Goal: Task Accomplishment & Management: Use online tool/utility

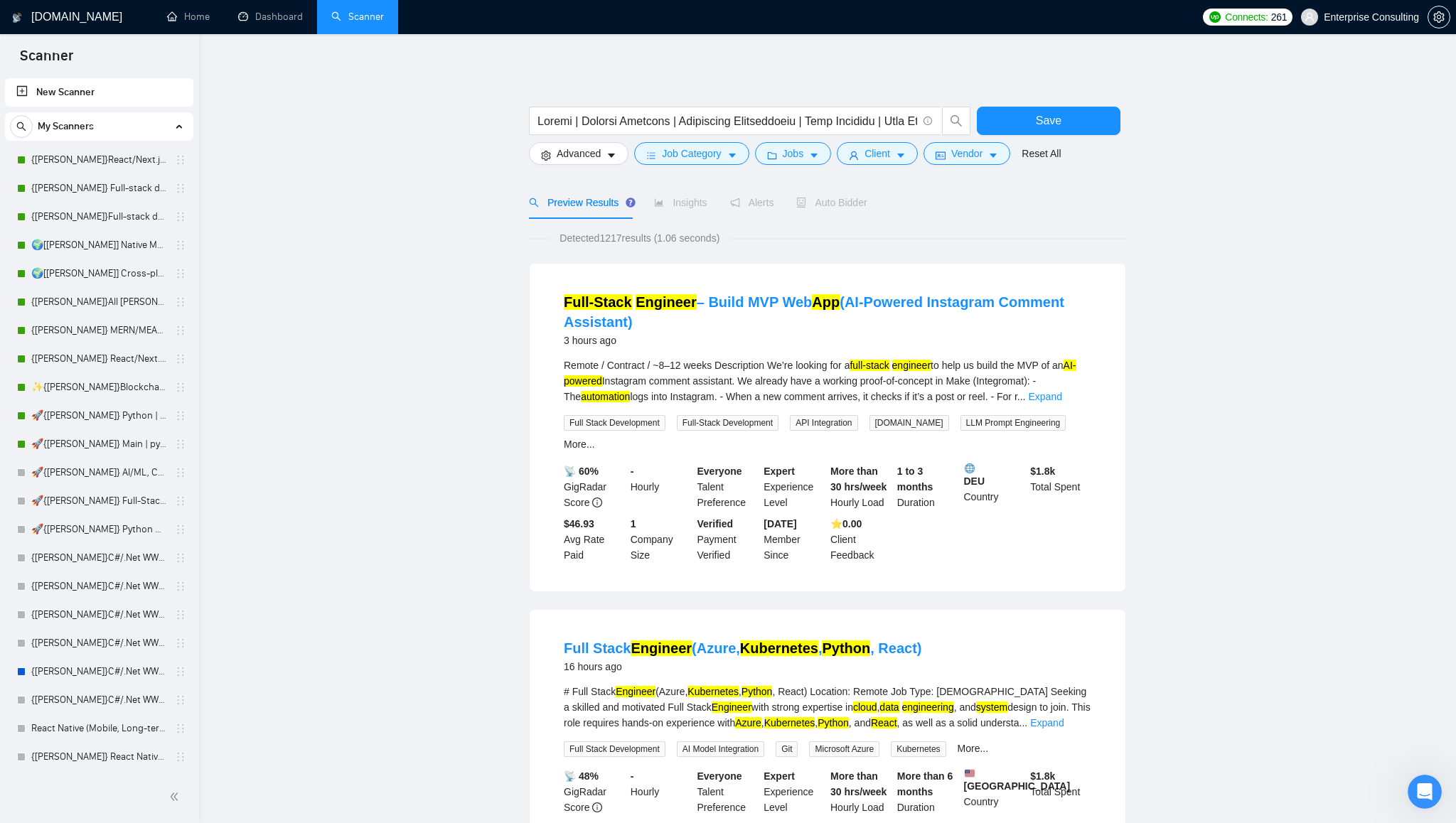
click at [652, 124] on input "text" at bounding box center [727, 120] width 379 height 17
click at [818, 157] on icon "caret-down" at bounding box center [813, 156] width 7 height 5
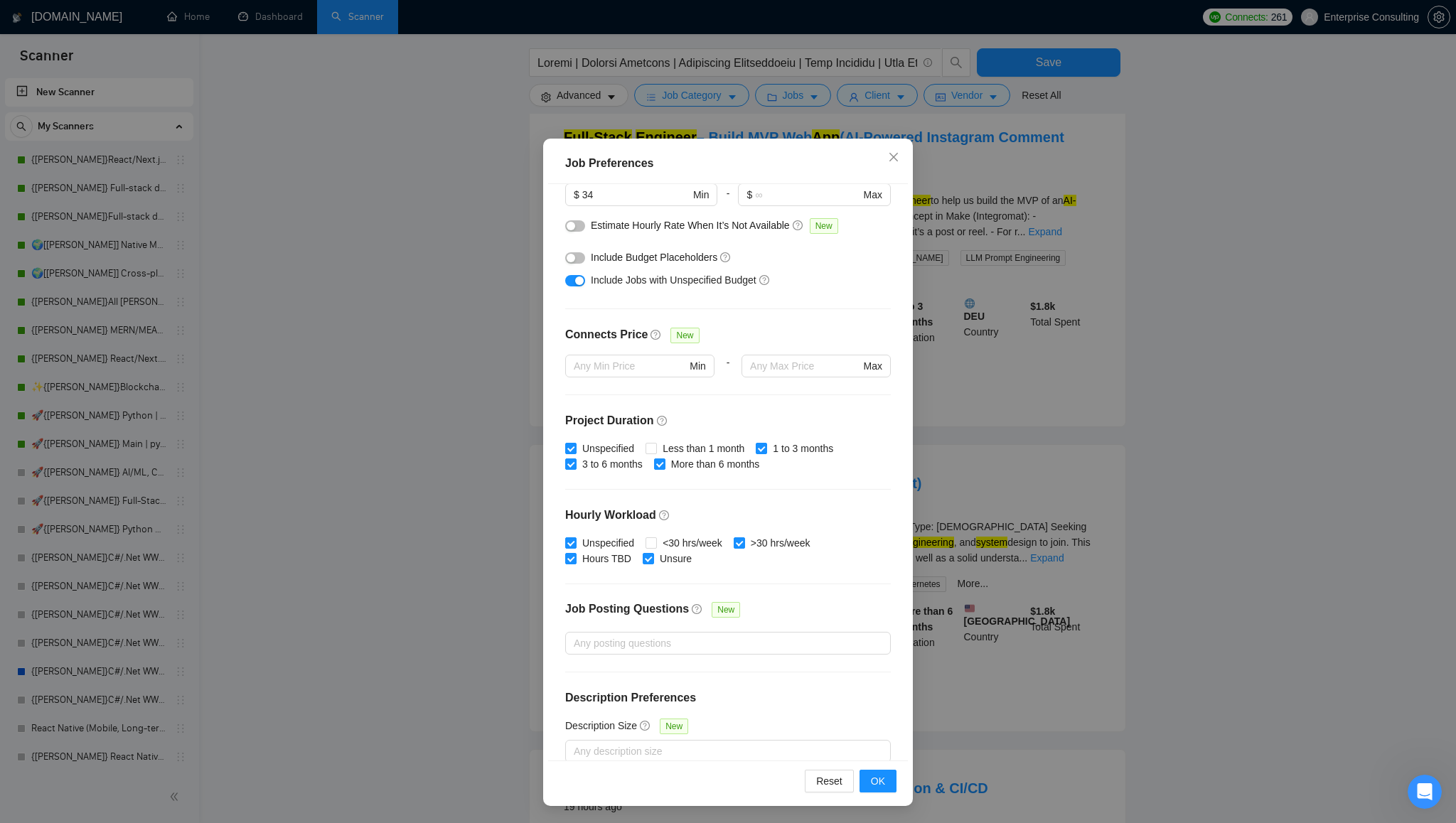
scroll to position [189, 0]
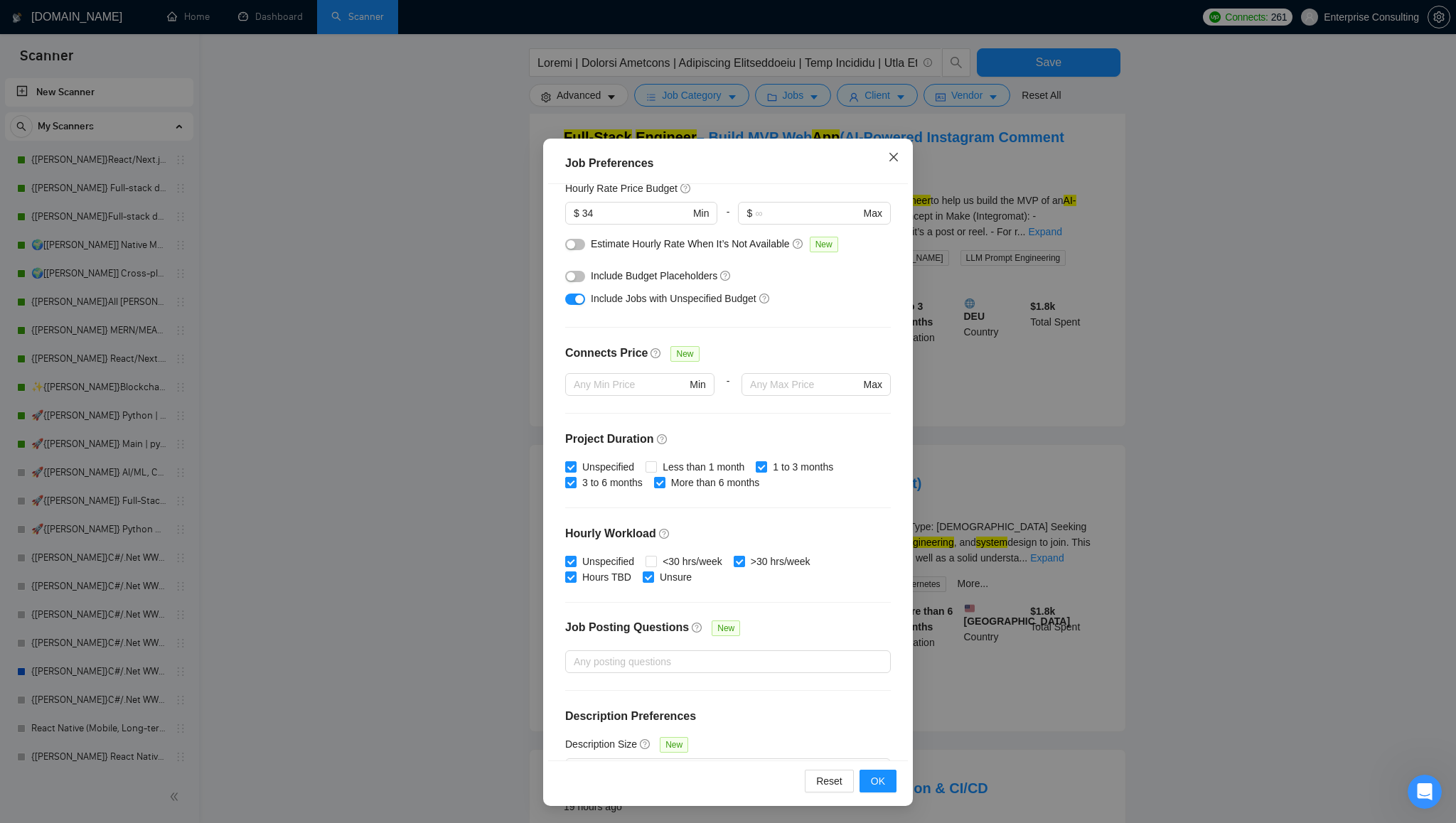
click at [899, 157] on span "Close" at bounding box center [893, 157] width 39 height 39
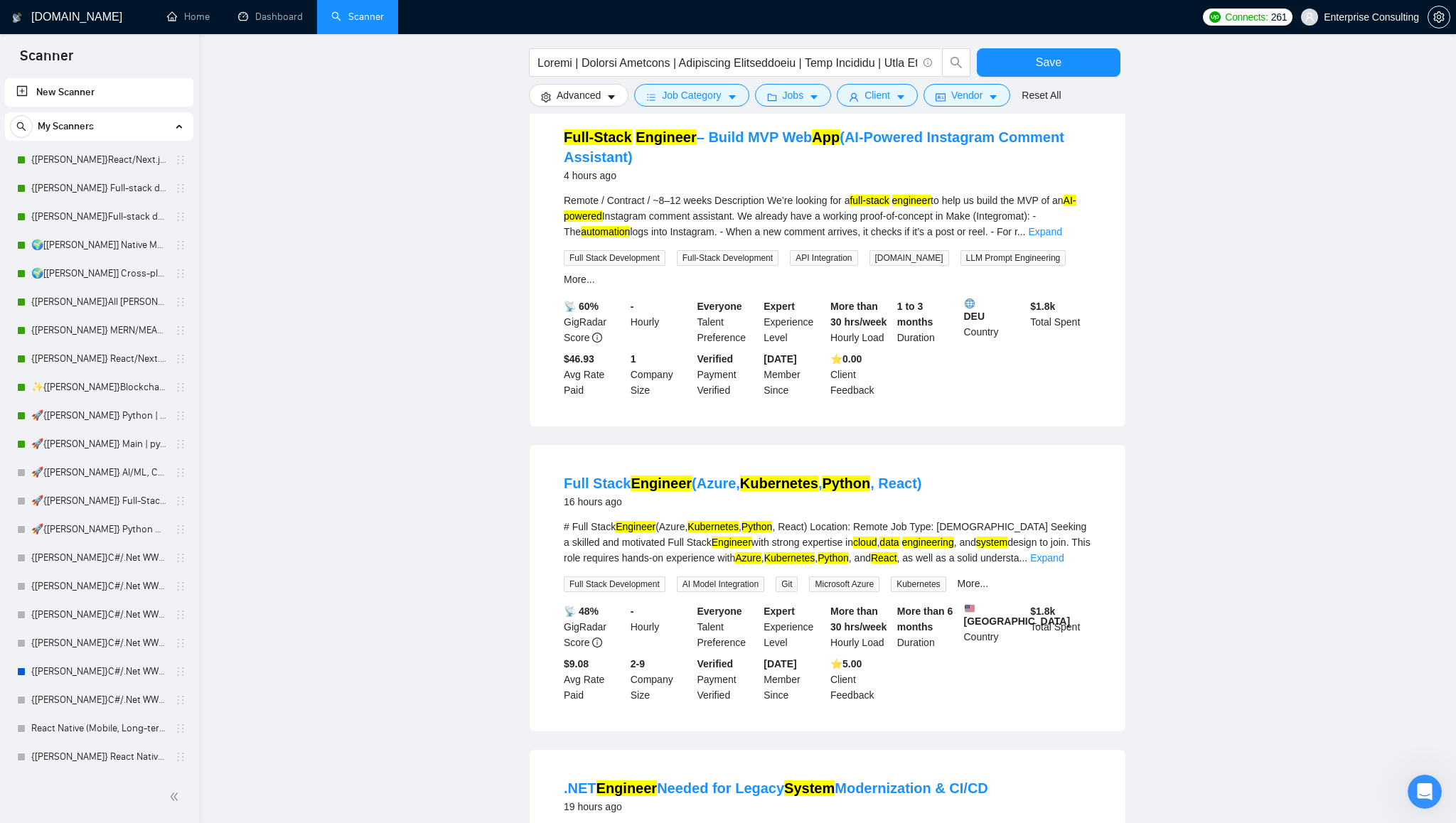
scroll to position [0, 0]
click at [83, 188] on link "{[PERSON_NAME]} Full-stack devs WW - pain point" at bounding box center [98, 189] width 135 height 29
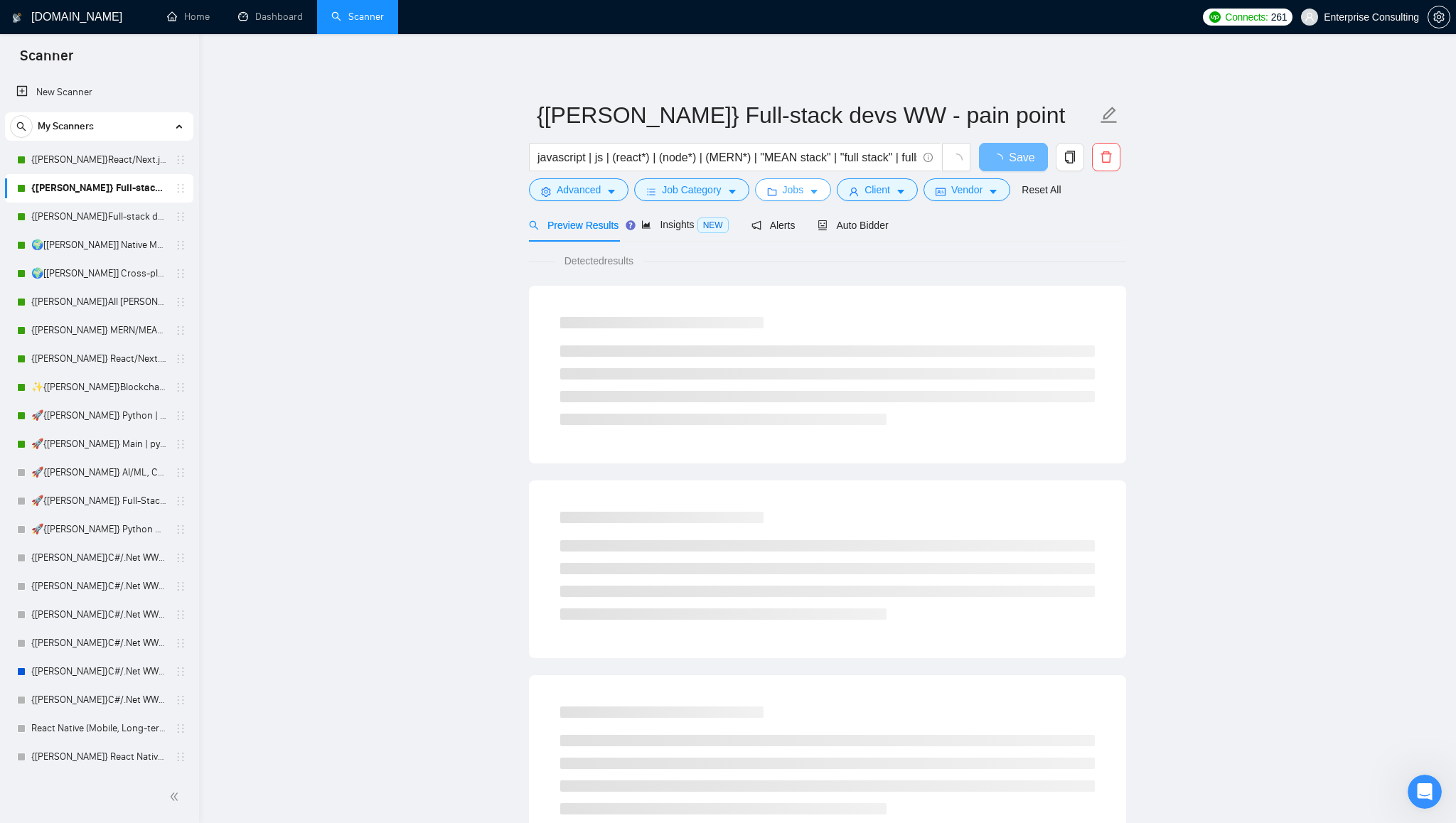
click at [818, 192] on icon "caret-down" at bounding box center [813, 193] width 7 height 5
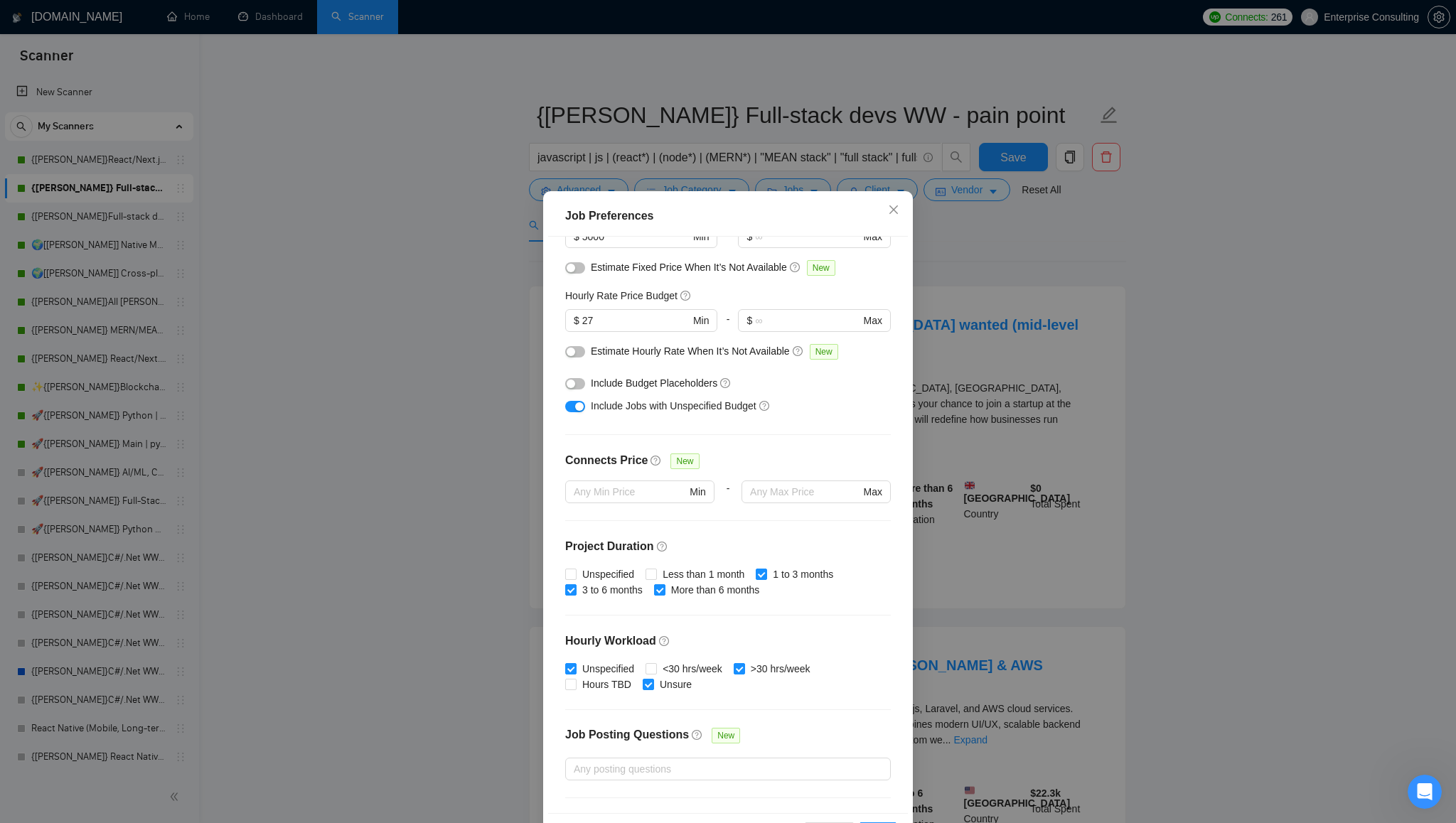
scroll to position [216, 0]
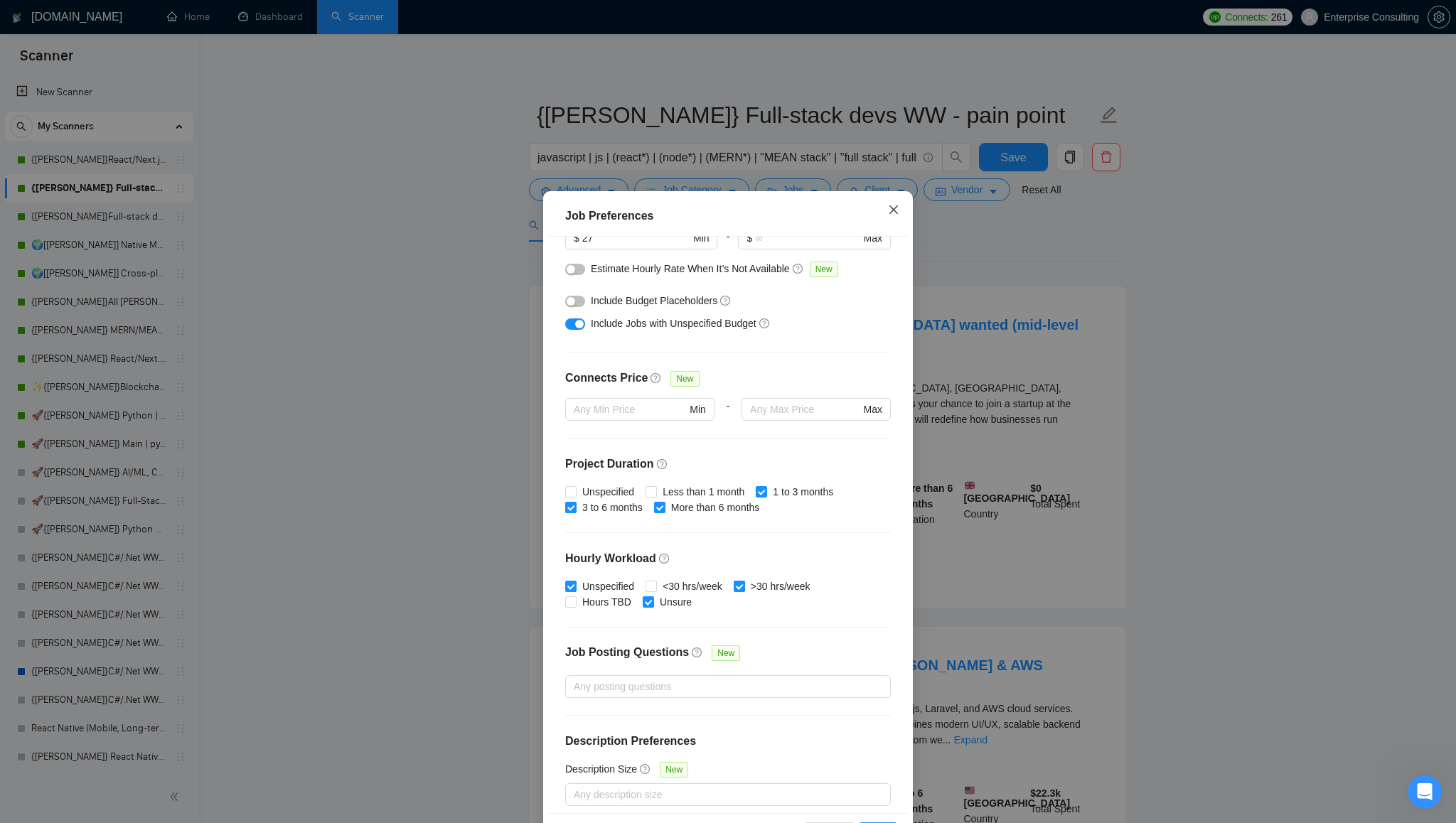
click at [899, 211] on icon "close" at bounding box center [893, 209] width 11 height 11
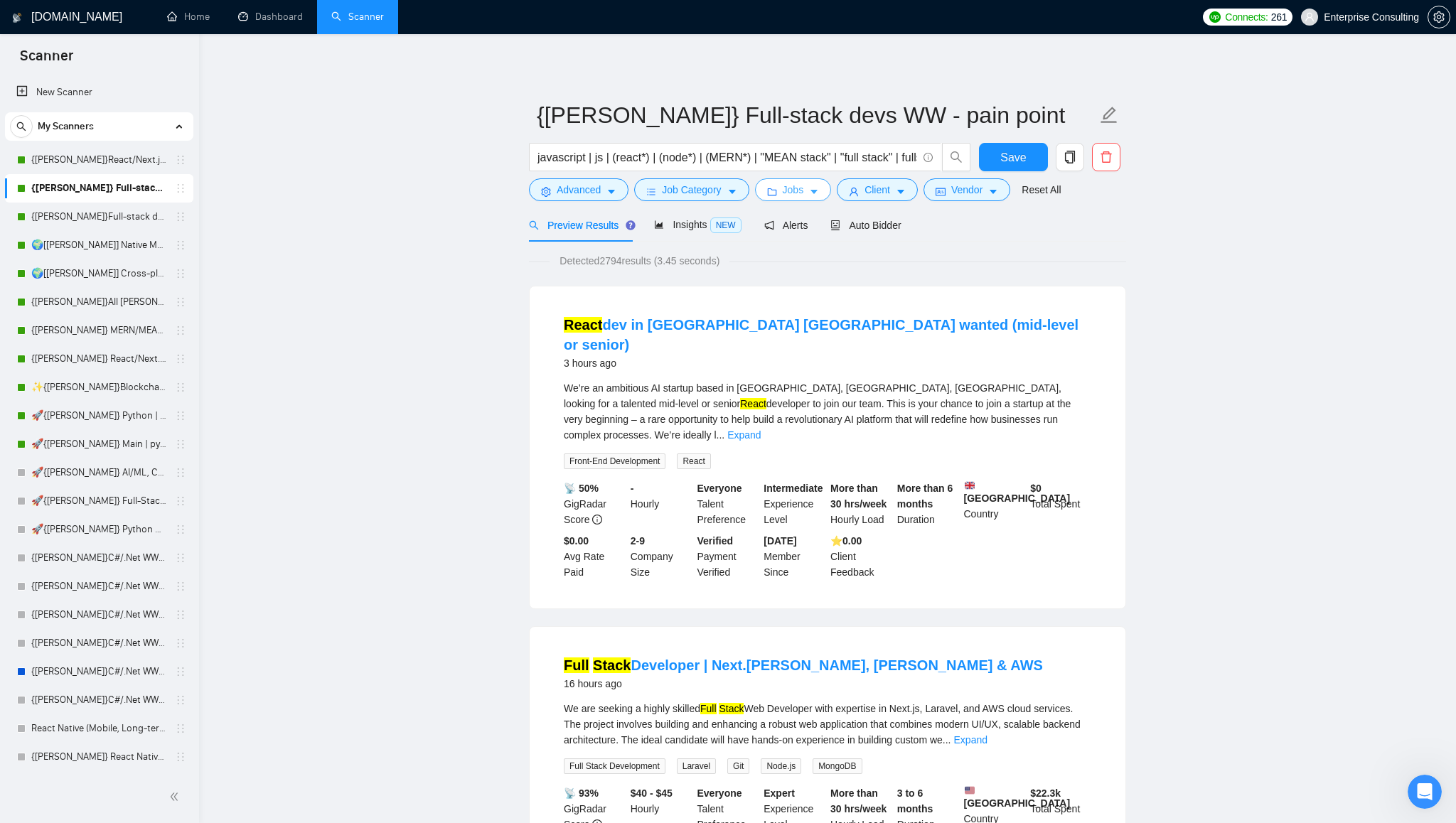
click at [818, 191] on icon "caret-down" at bounding box center [813, 193] width 7 height 5
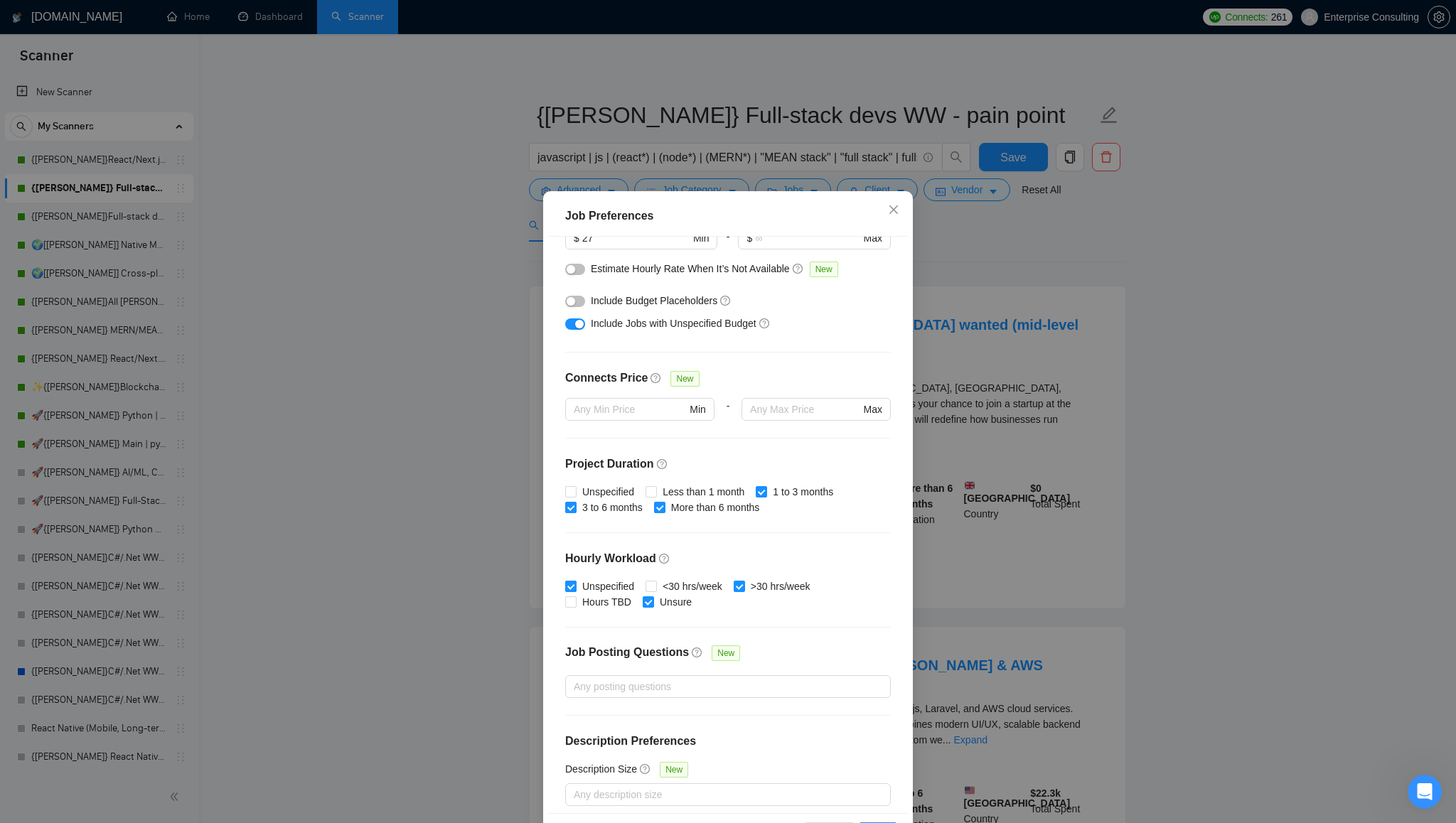
click at [575, 602] on span at bounding box center [570, 602] width 11 height 11
click at [575, 602] on input "Hours TBD" at bounding box center [569, 601] width 10 height 10
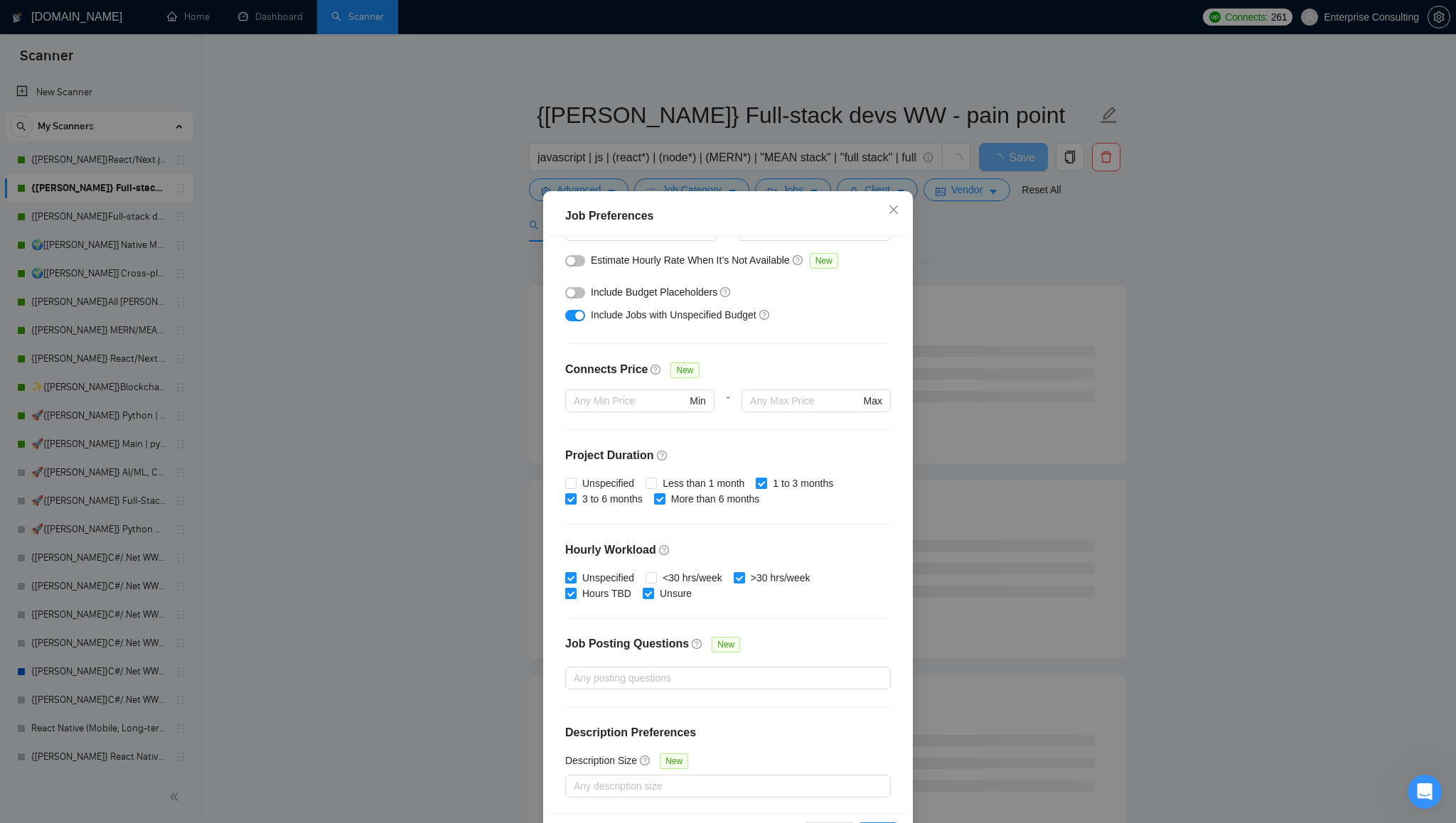
scroll to position [52, 0]
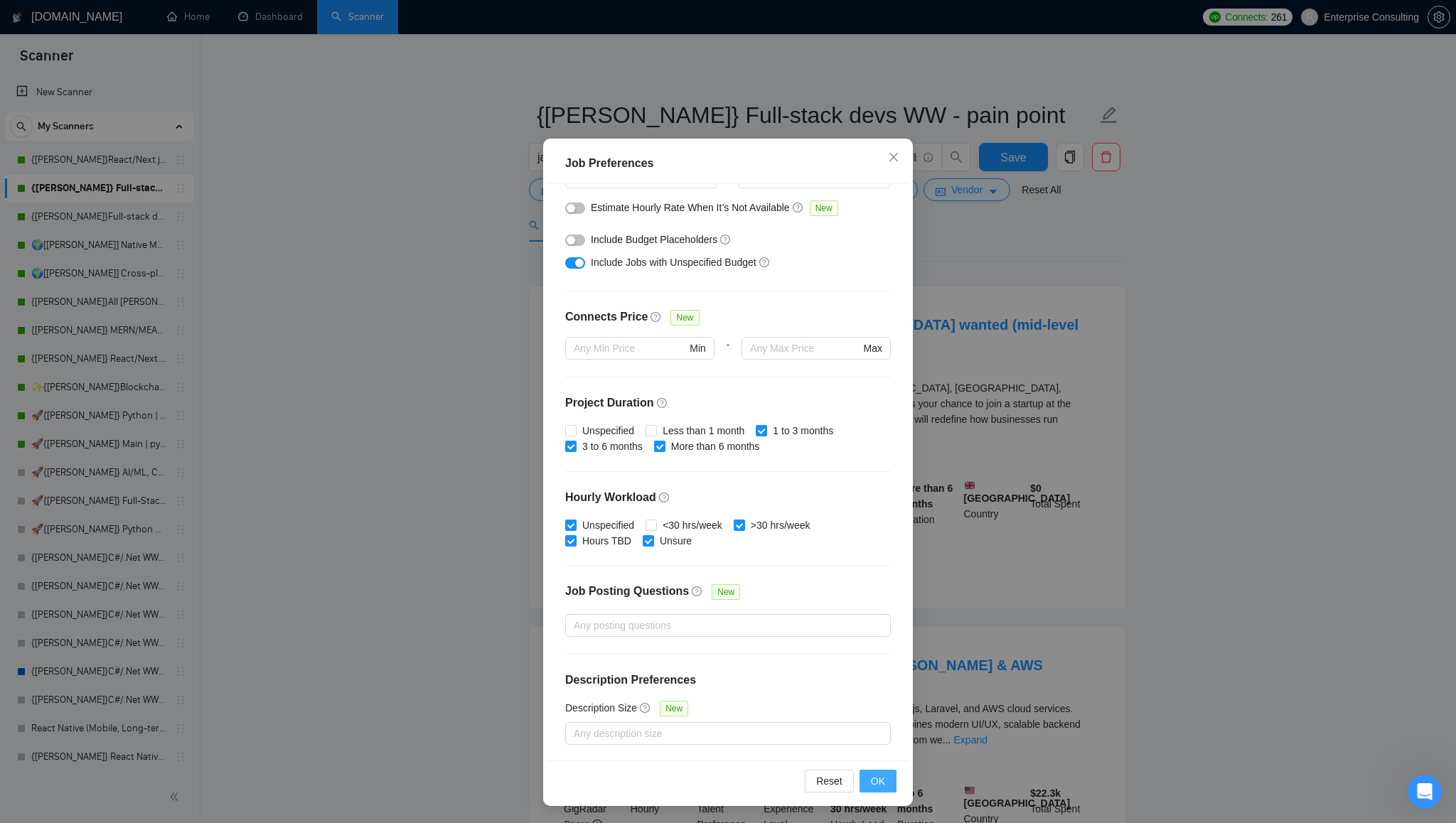
click at [876, 780] on span "OK" at bounding box center [878, 781] width 14 height 16
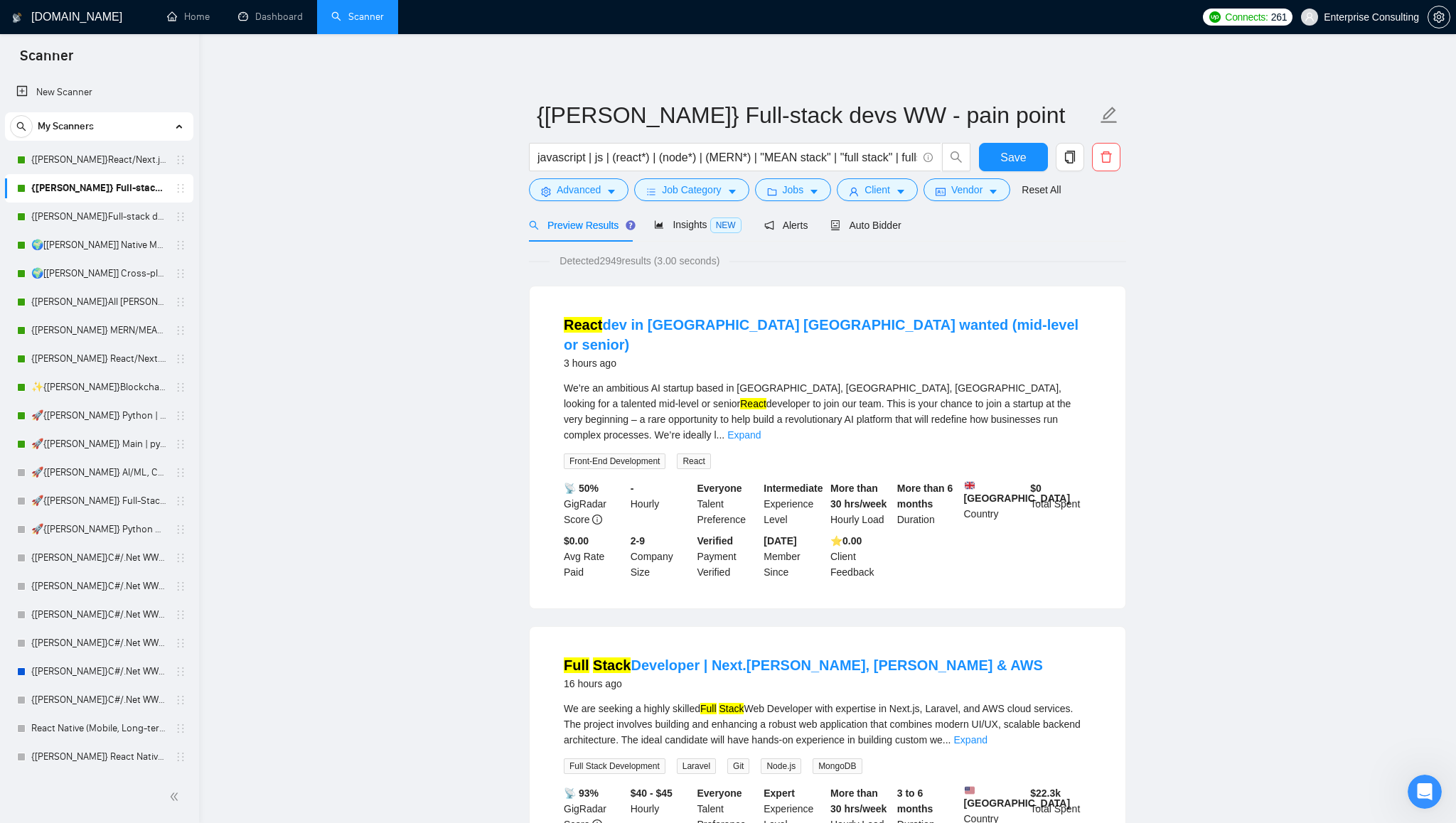
scroll to position [0, 0]
click at [818, 192] on icon "caret-down" at bounding box center [813, 193] width 7 height 5
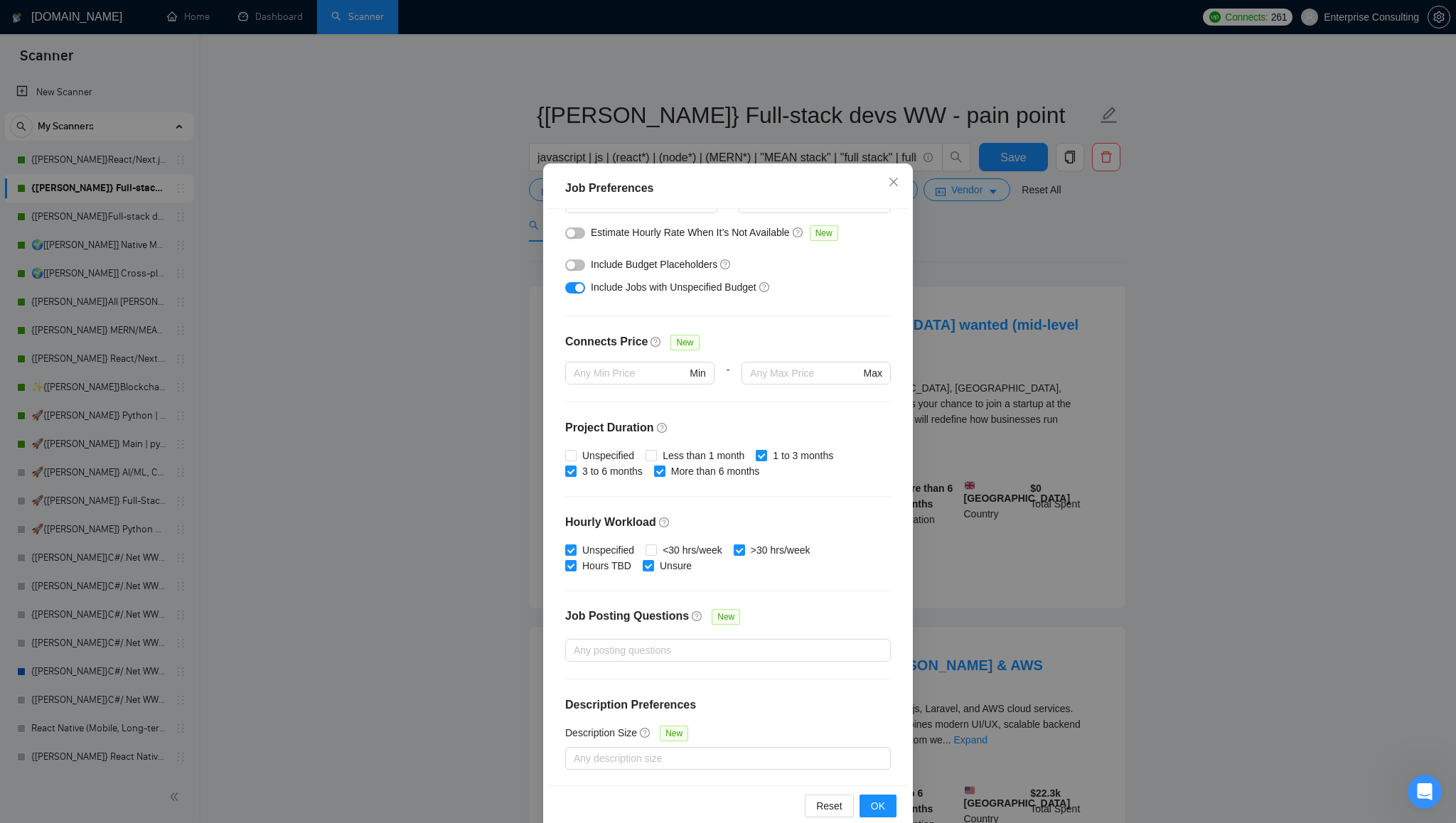
scroll to position [52, 0]
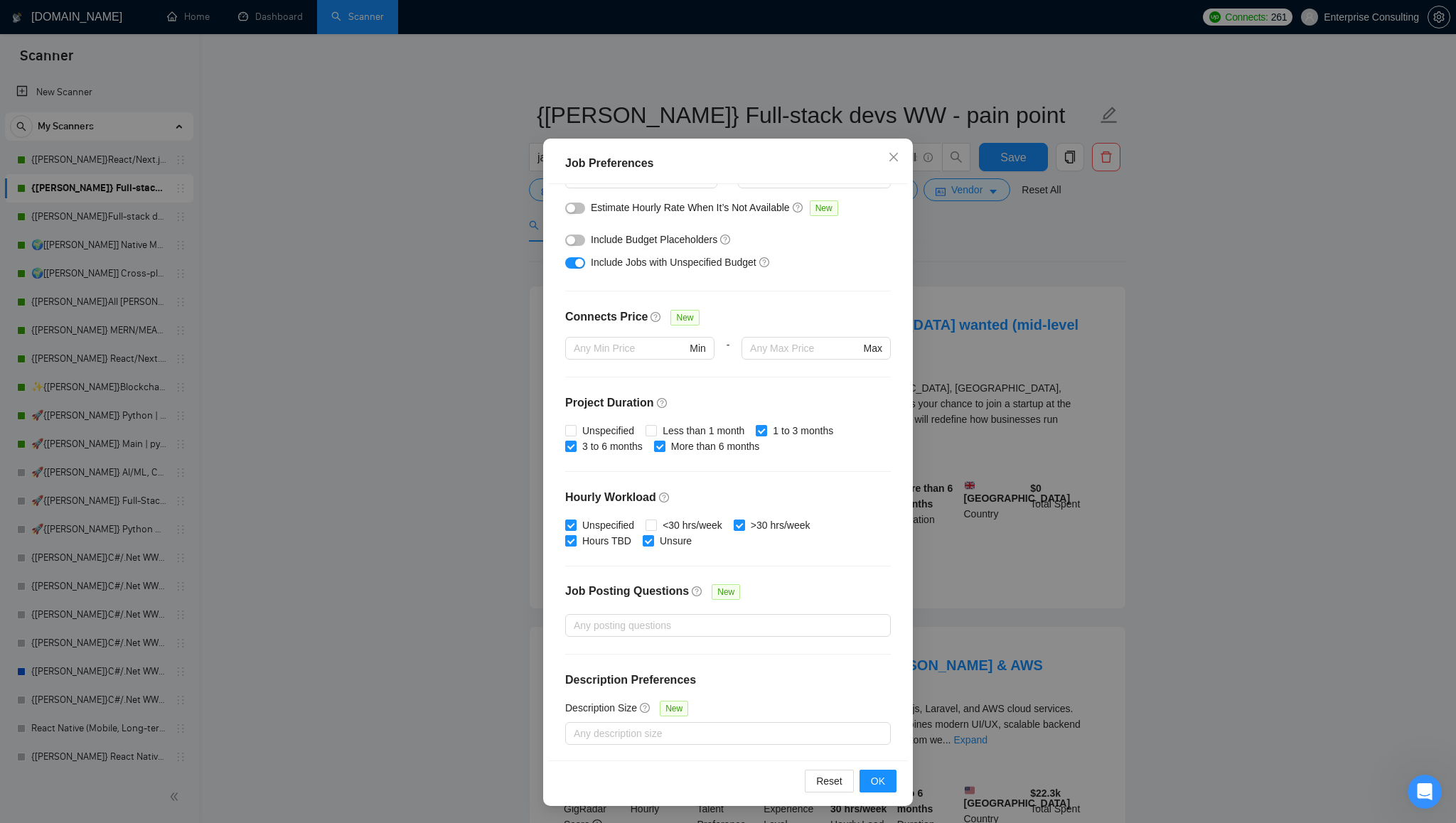
click at [571, 540] on input "Hours TBD" at bounding box center [569, 540] width 10 height 10
checkbox input "false"
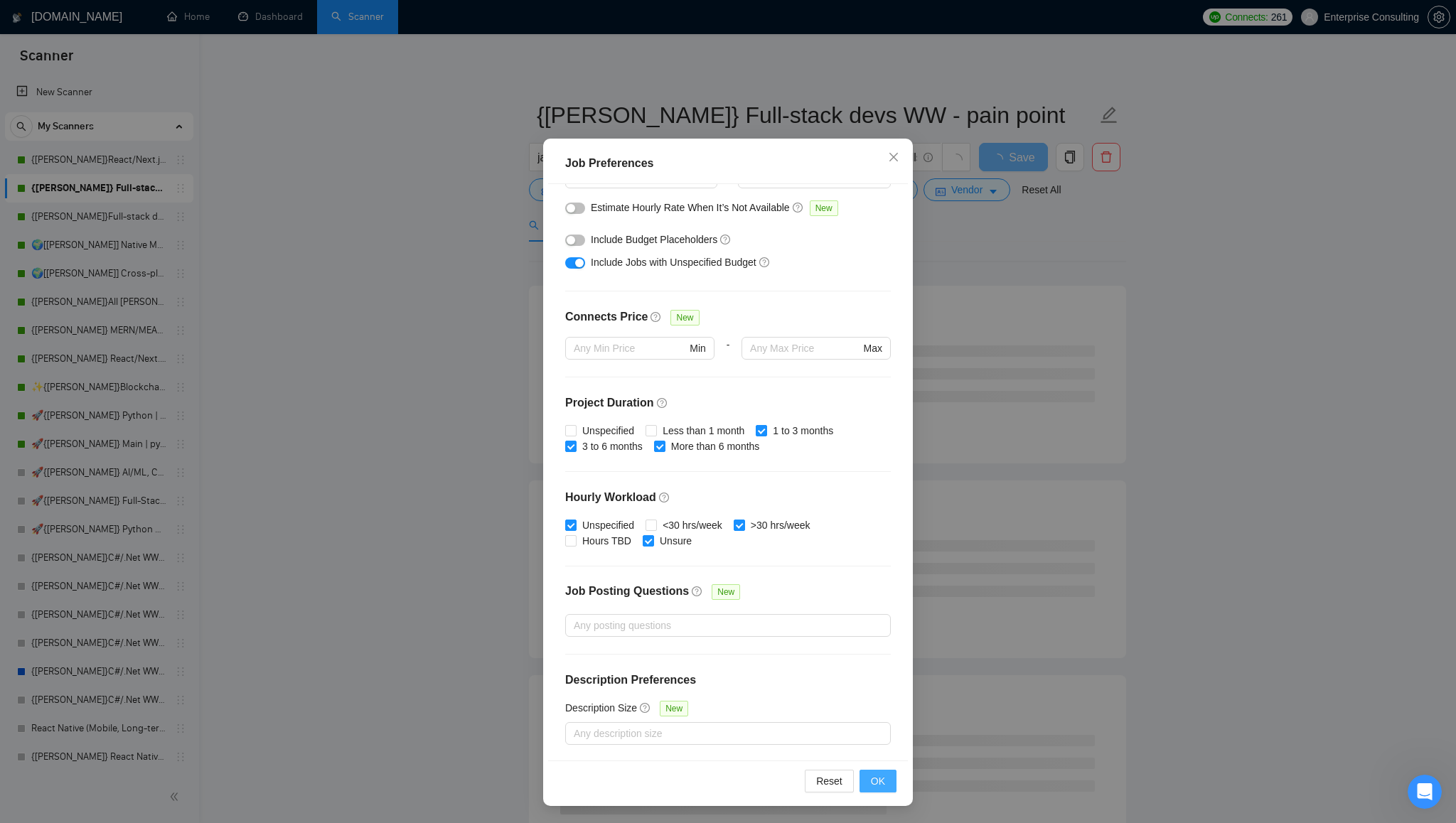
click at [878, 781] on span "OK" at bounding box center [878, 781] width 14 height 16
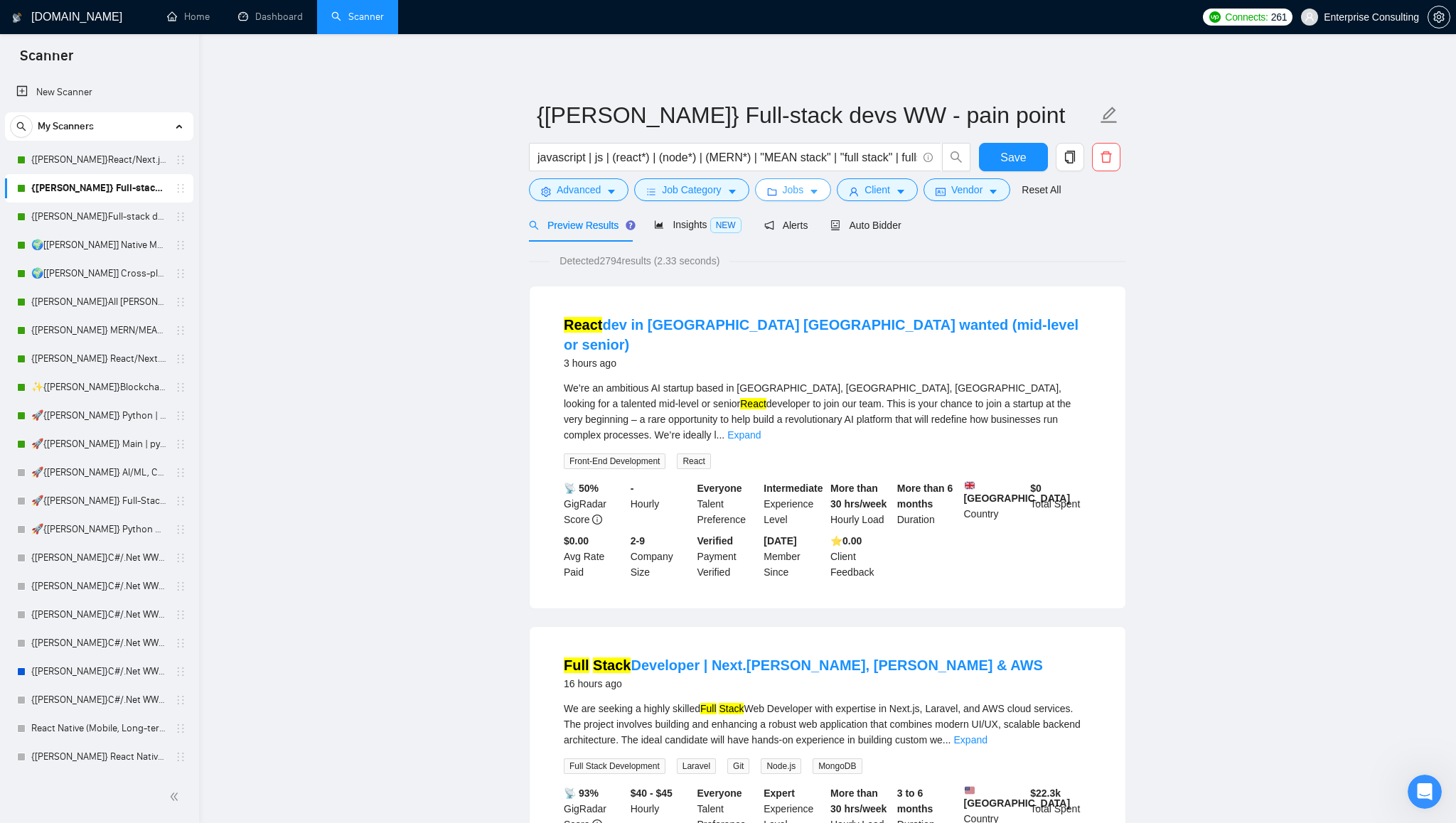
click at [825, 192] on button "Jobs" at bounding box center [793, 190] width 76 height 23
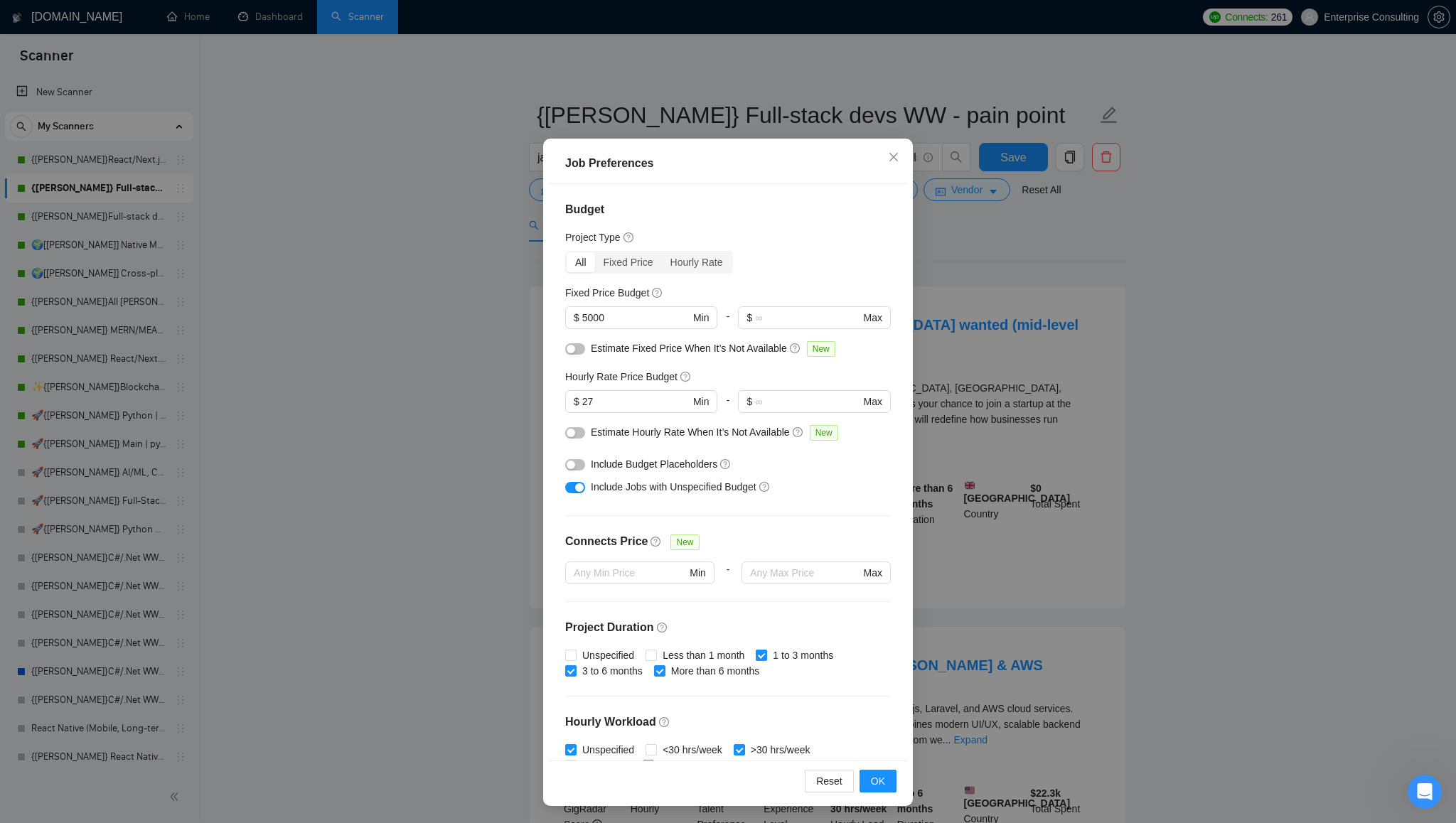
scroll to position [225, 0]
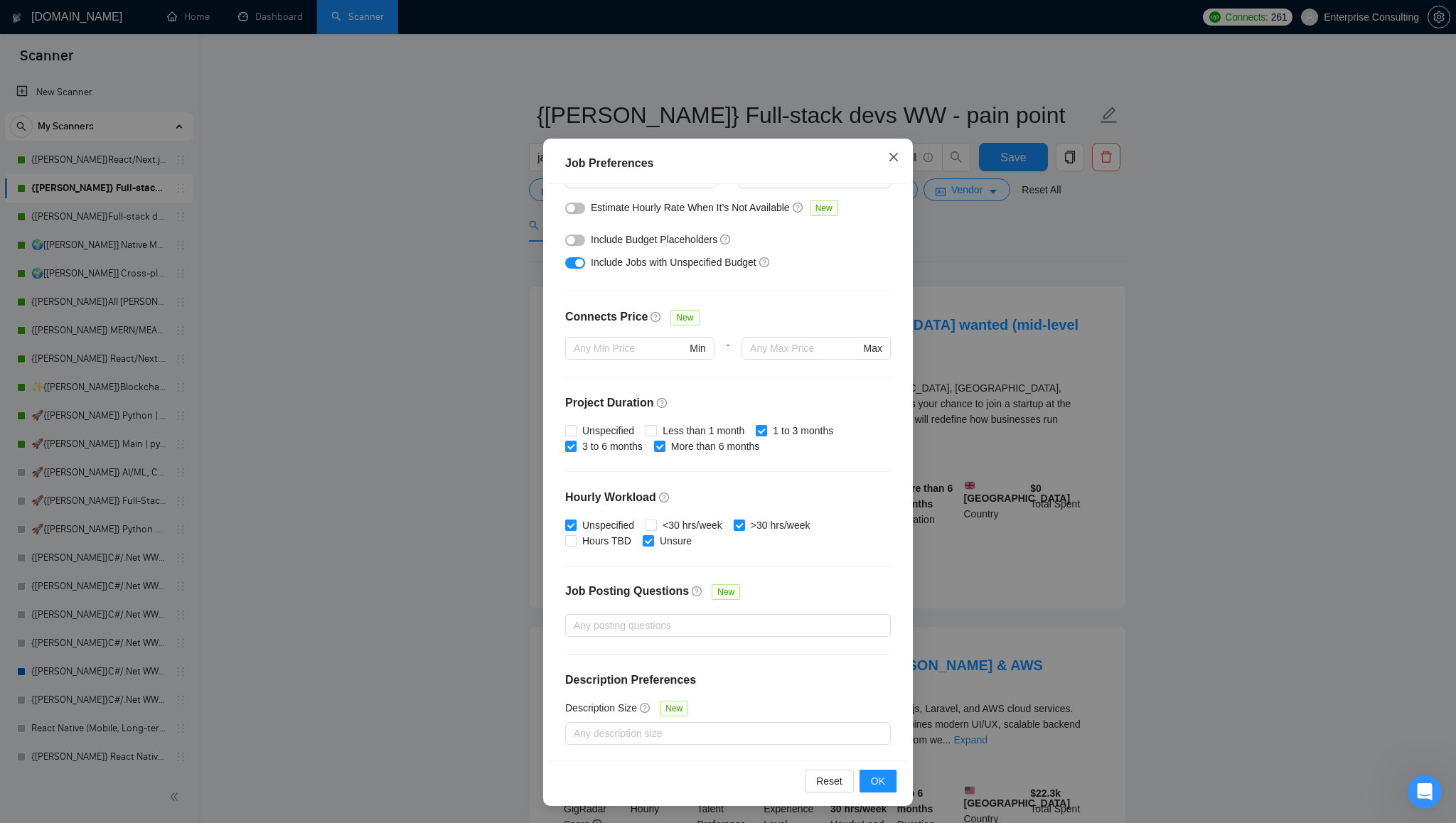
click at [896, 156] on icon "close" at bounding box center [893, 157] width 11 height 11
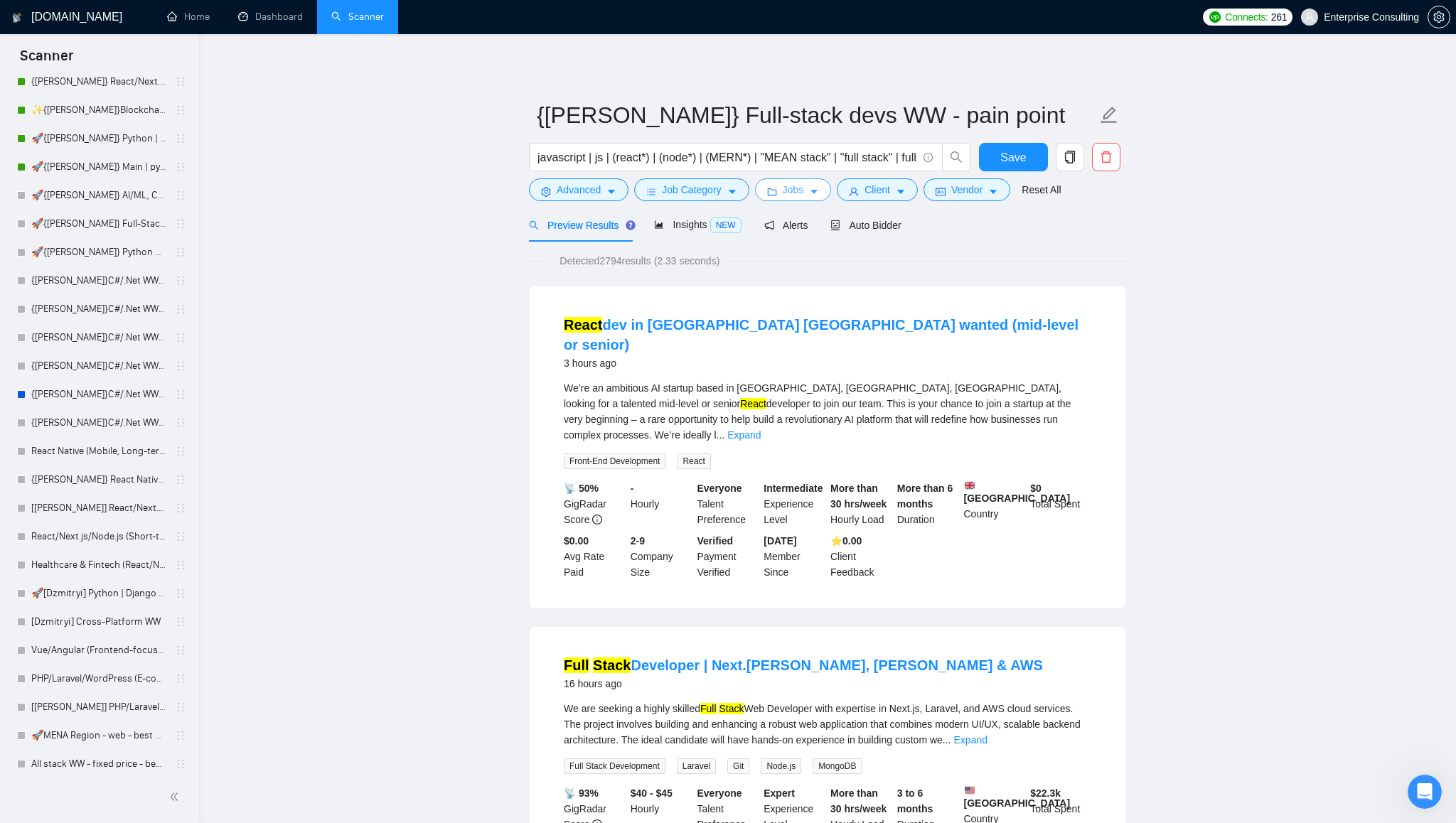
scroll to position [0, 0]
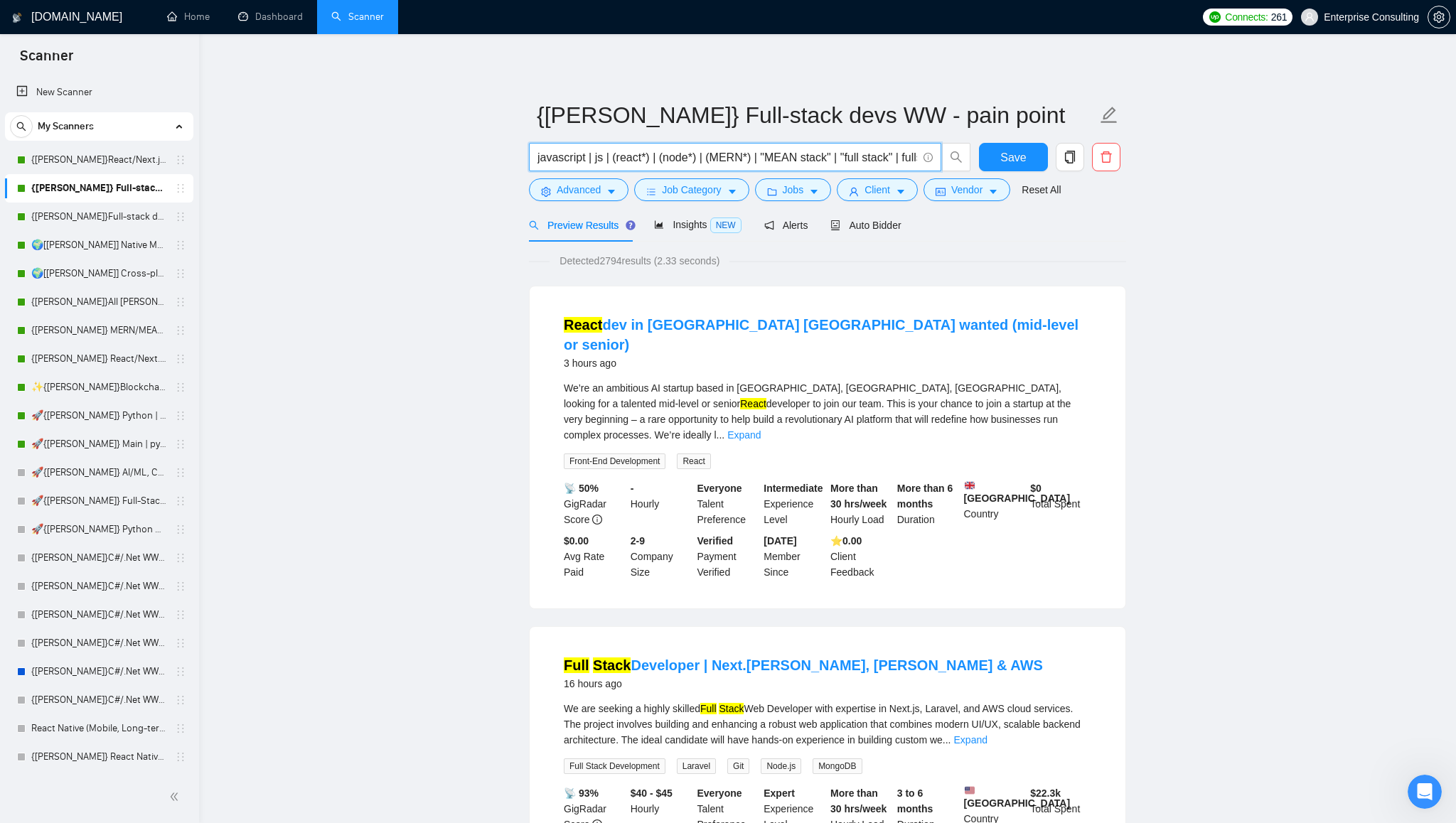
click at [721, 157] on input "javascript | js | (react*) | (node*) | (MERN*) | "MEAN stack" | "full stack" | …" at bounding box center [727, 157] width 379 height 17
click at [746, 161] on input "javascript | js | (react*) | (node*) | (MERN*) | "MEAN stack" | "full stack" | …" at bounding box center [727, 157] width 379 height 17
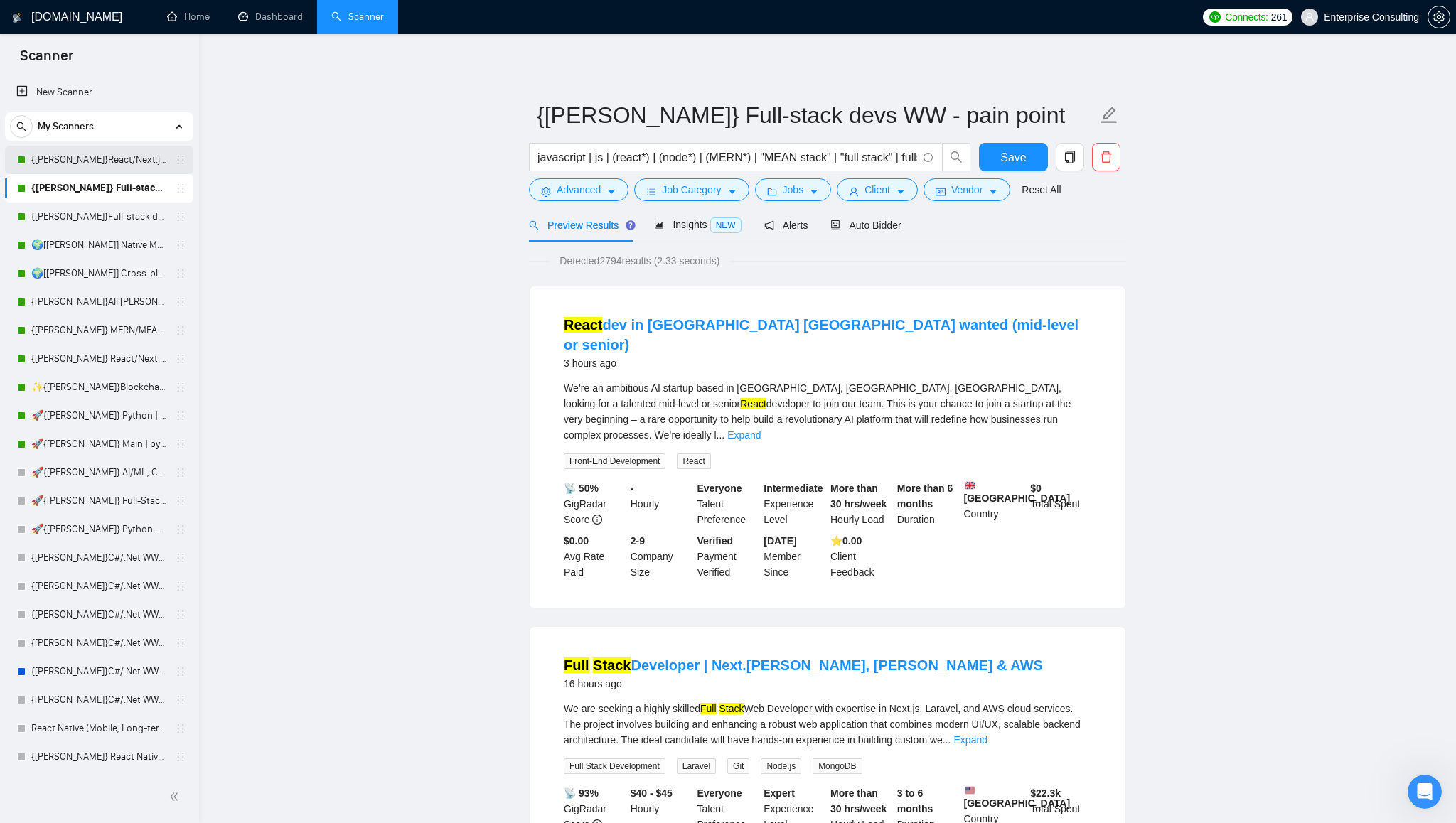
click at [95, 165] on link "{[PERSON_NAME]}React/Next.js/Node.js (Long-term, All Niches)" at bounding box center [98, 160] width 135 height 29
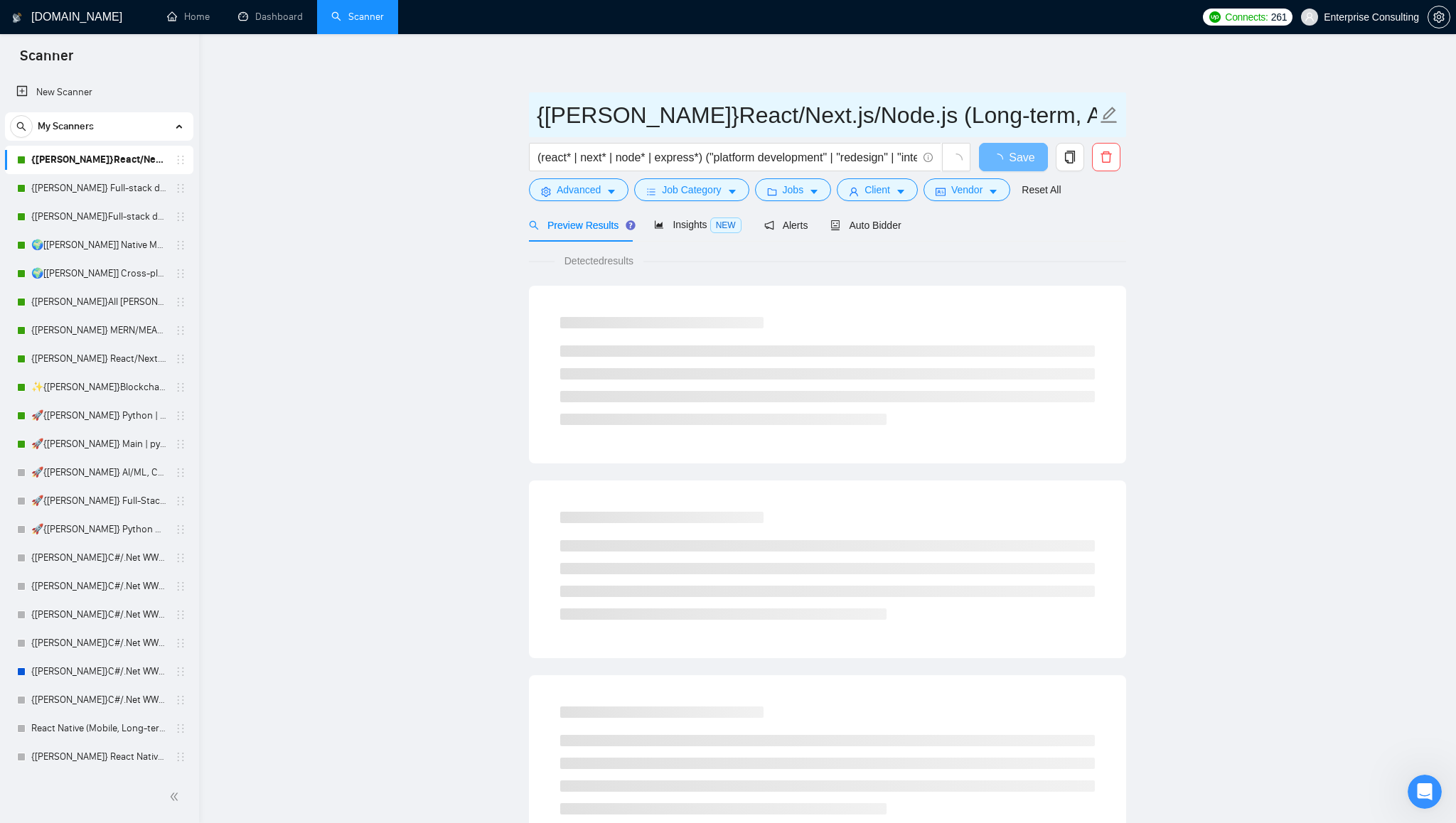
click at [1004, 119] on input "{[PERSON_NAME]}React/Next.js/Node.js (Long-term, All Niches)" at bounding box center [817, 115] width 560 height 36
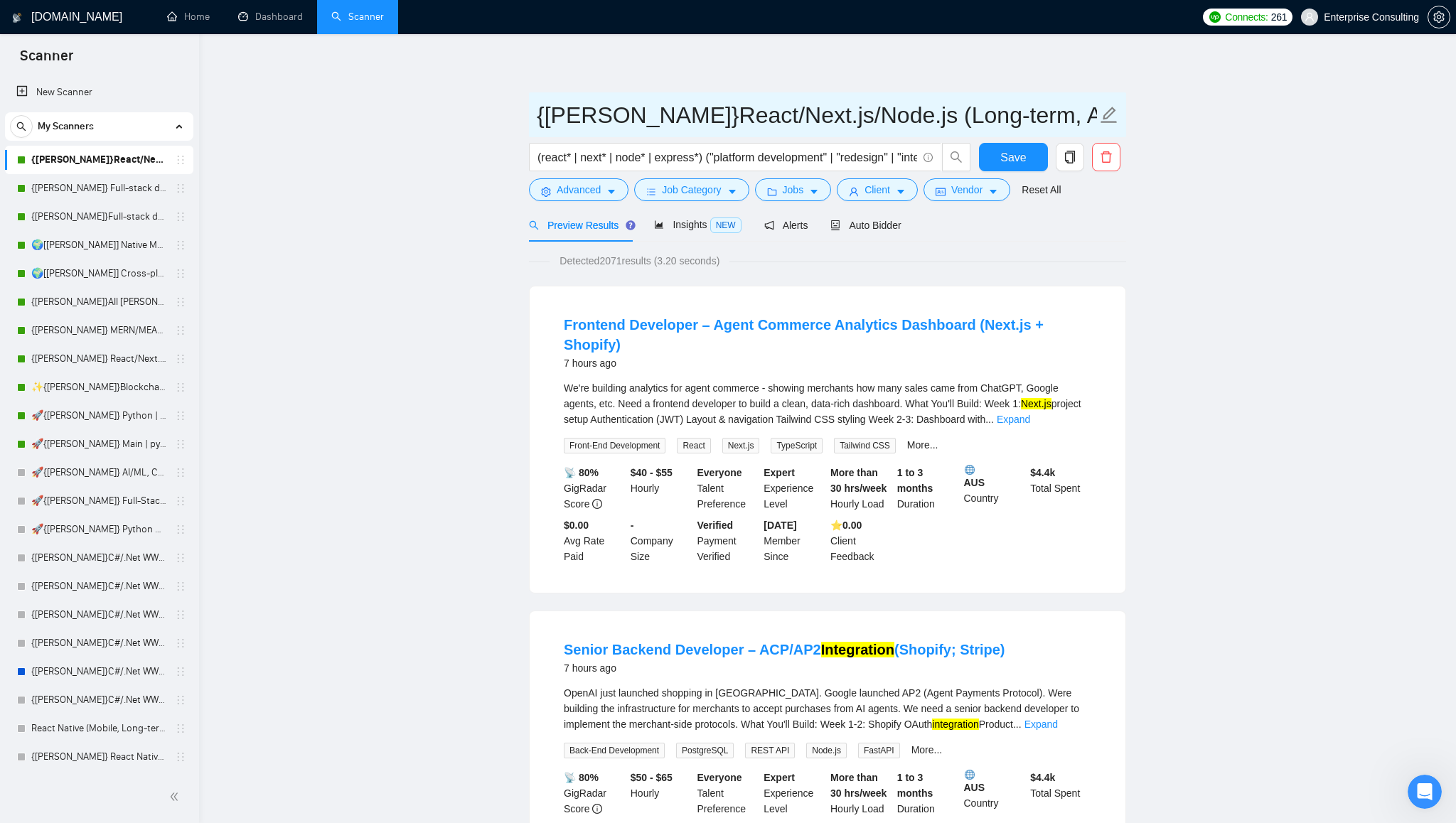
click at [1004, 119] on input "{[PERSON_NAME]}React/Next.js/Node.js (Long-term, All Niches)" at bounding box center [817, 115] width 560 height 36
click at [1416, 784] on icon "Открыть службу сообщений Intercom" at bounding box center [1422, 790] width 23 height 23
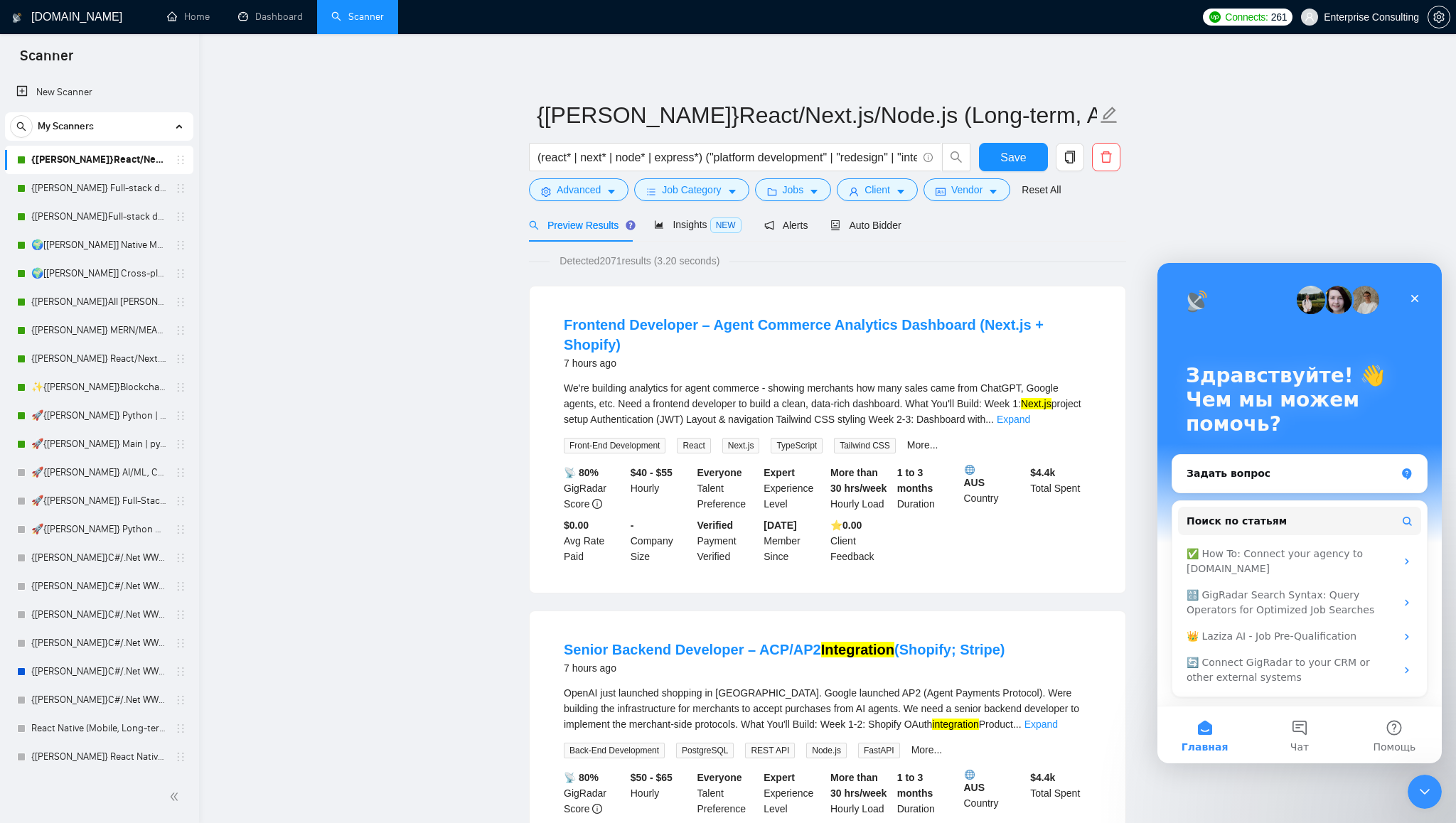
click at [926, 159] on icon "info-circle" at bounding box center [928, 157] width 9 height 9
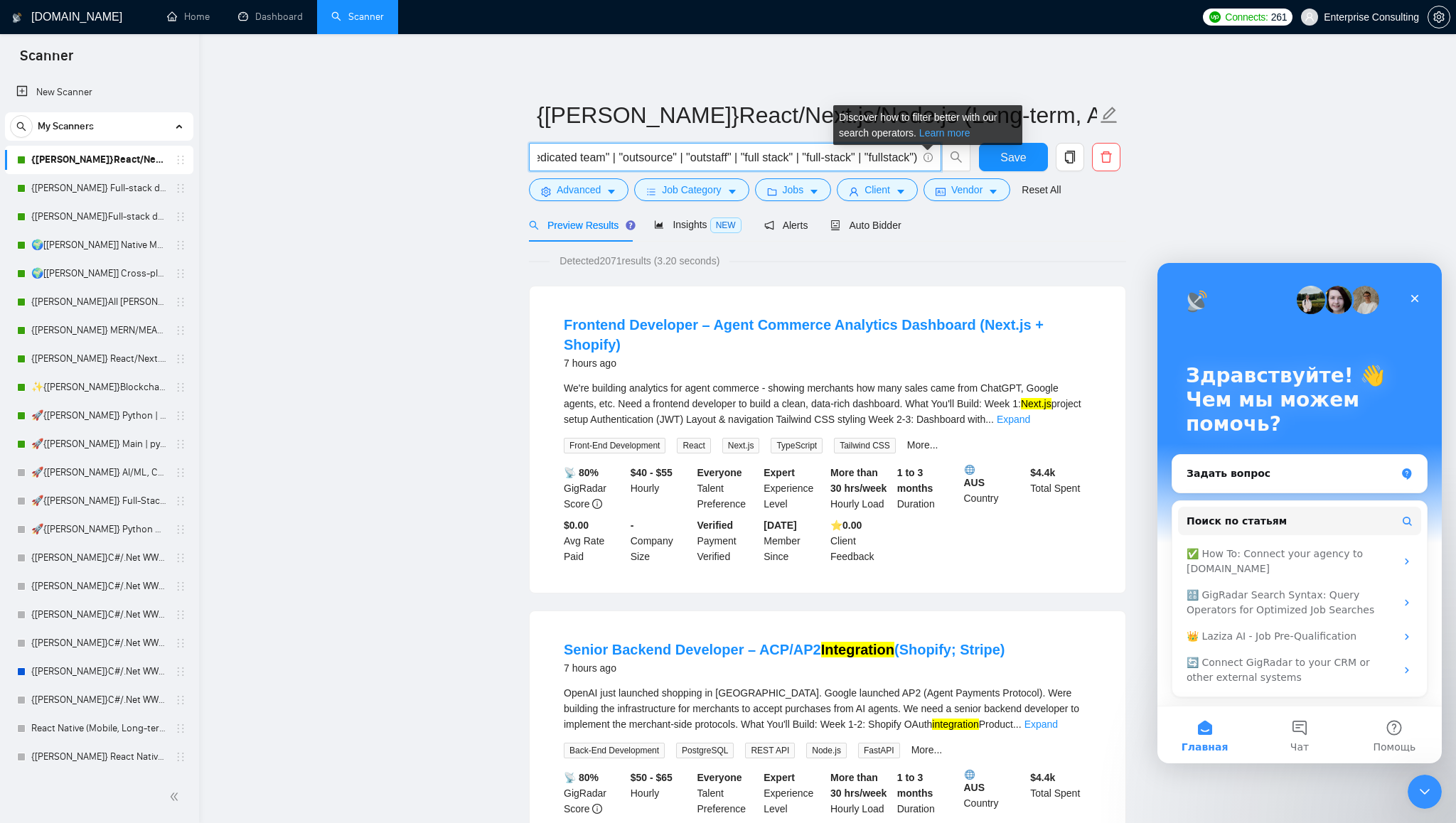
click at [941, 136] on link "Learn more" at bounding box center [945, 132] width 51 height 11
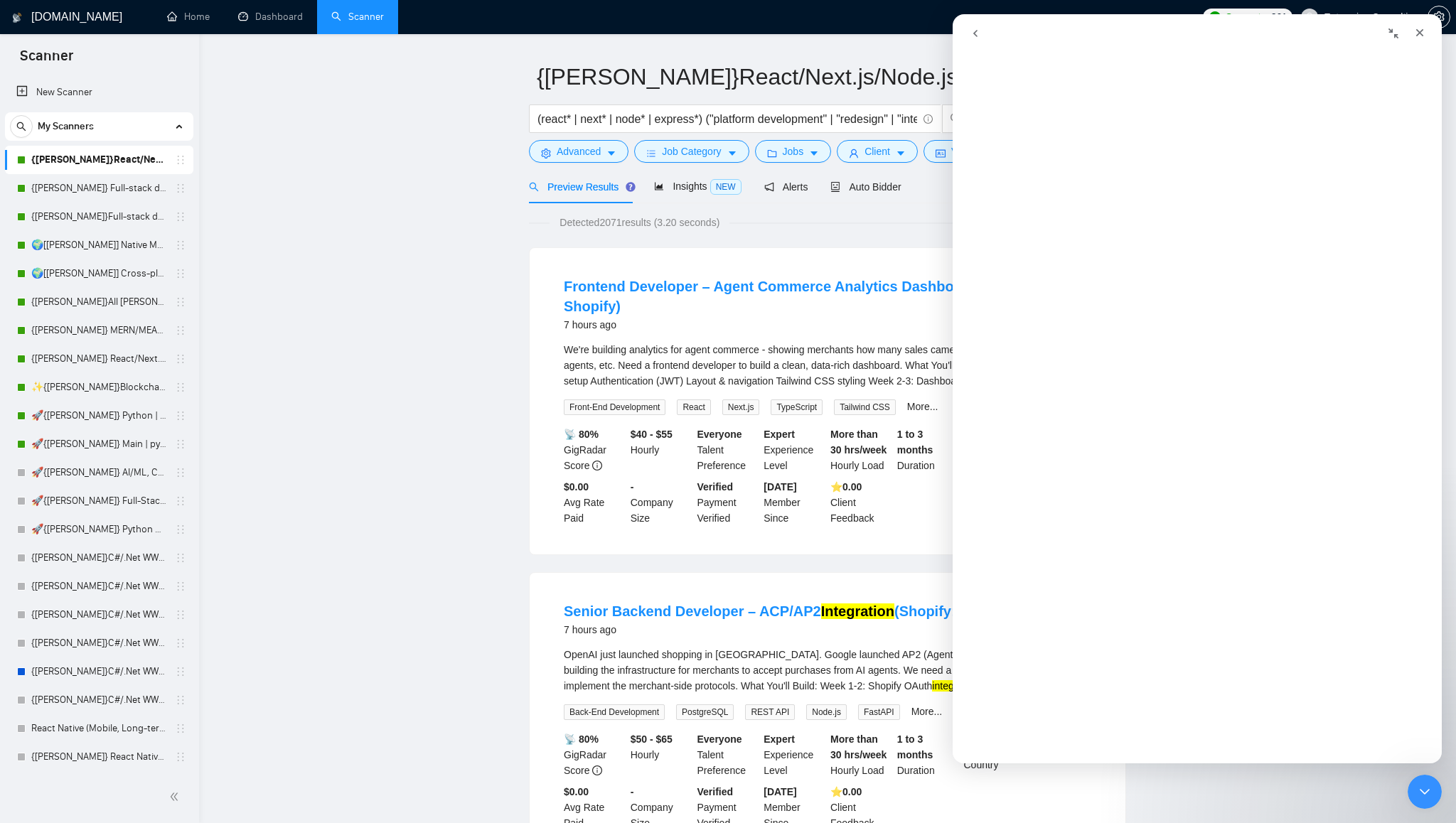
scroll to position [0, 0]
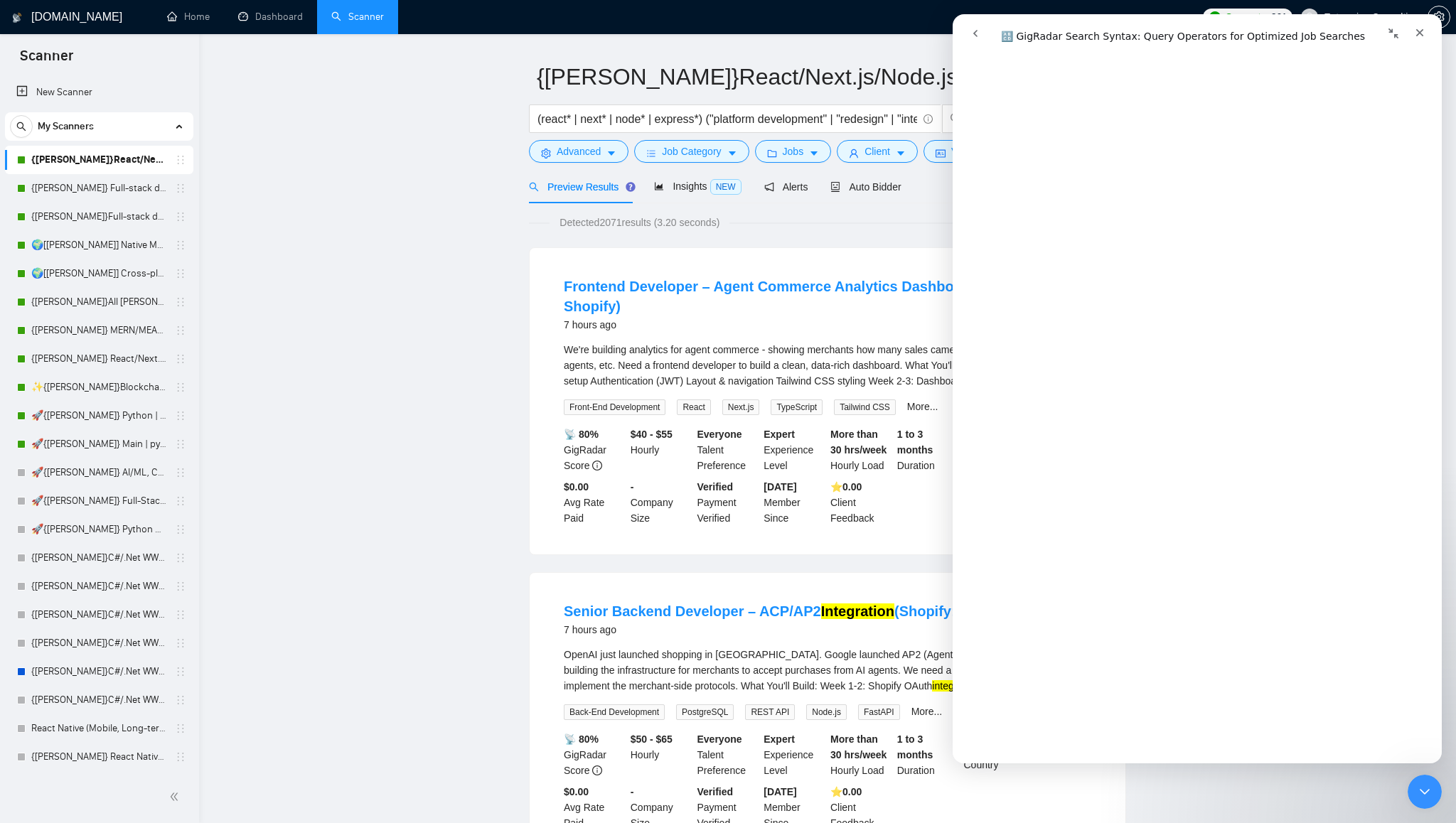
scroll to position [291, 0]
